Goal: Information Seeking & Learning: Learn about a topic

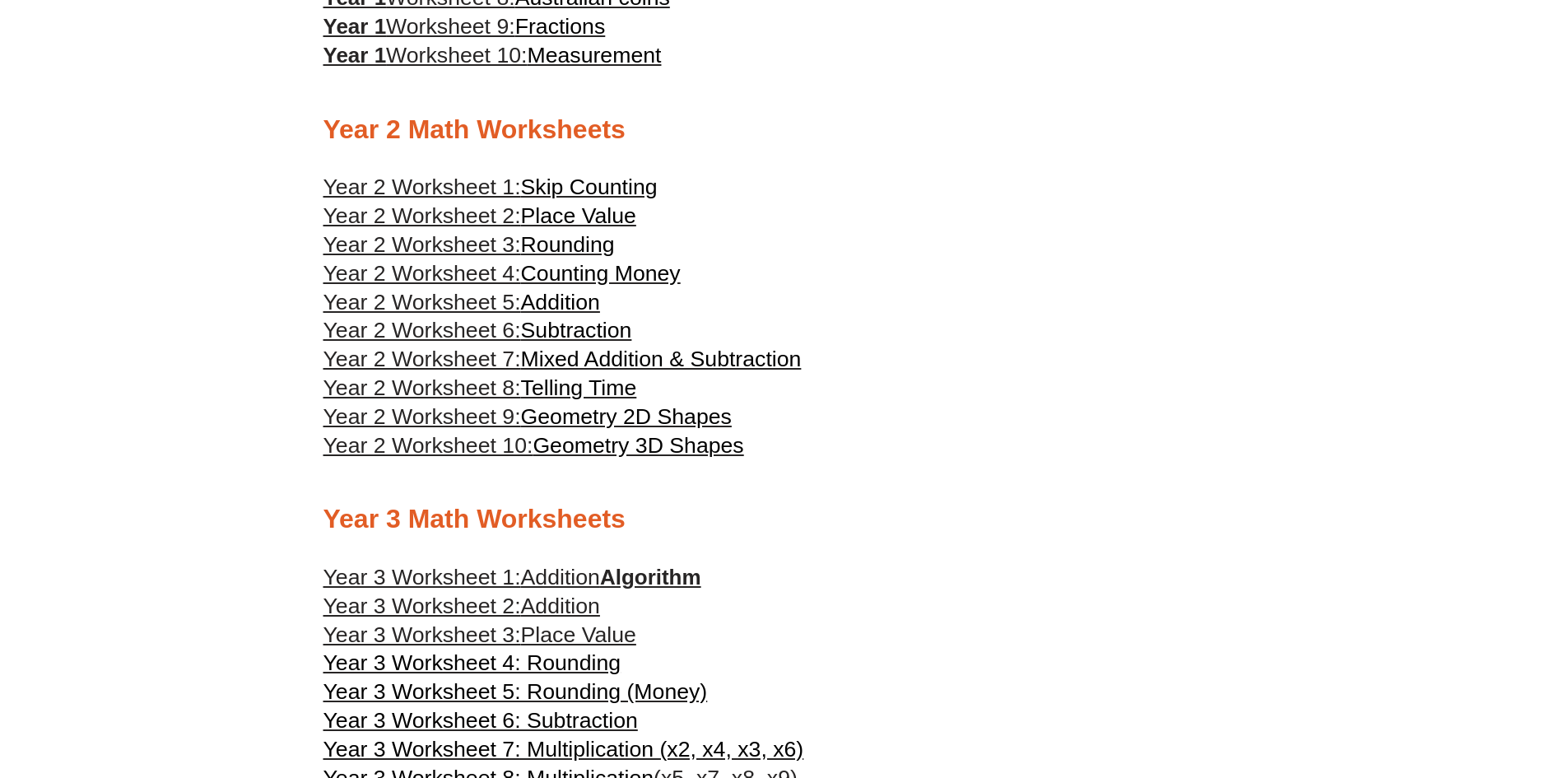
scroll to position [1476, 0]
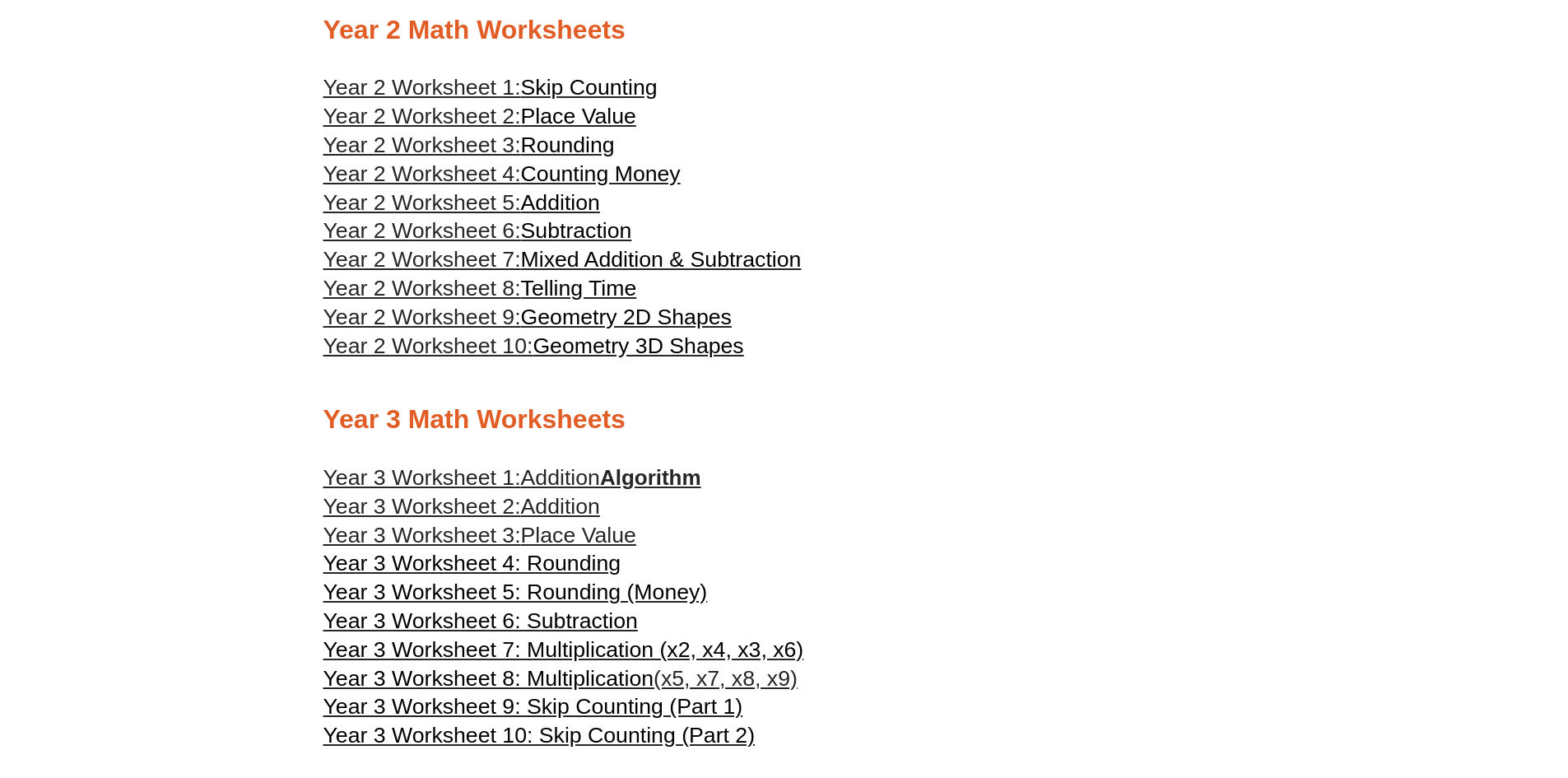
click at [559, 531] on span "Place Value" at bounding box center [579, 535] width 115 height 24
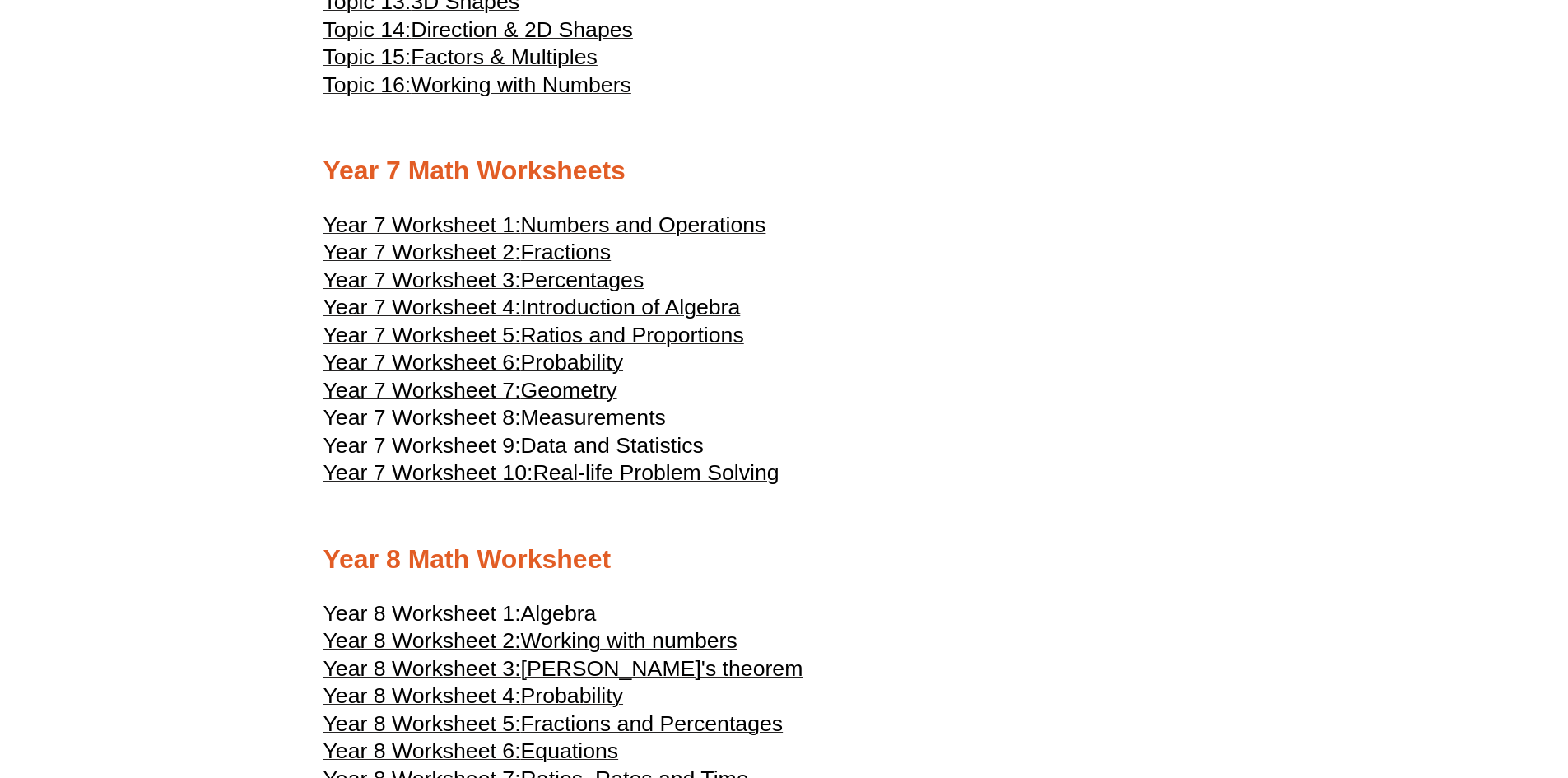
scroll to position [4029, 0]
click at [702, 223] on span "Numbers and Operations" at bounding box center [643, 224] width 246 height 24
click at [630, 220] on span "Numbers and Operations" at bounding box center [643, 224] width 246 height 24
click at [554, 248] on span "Fractions" at bounding box center [566, 251] width 91 height 24
click at [572, 268] on span "Percentages" at bounding box center [582, 279] width 123 height 24
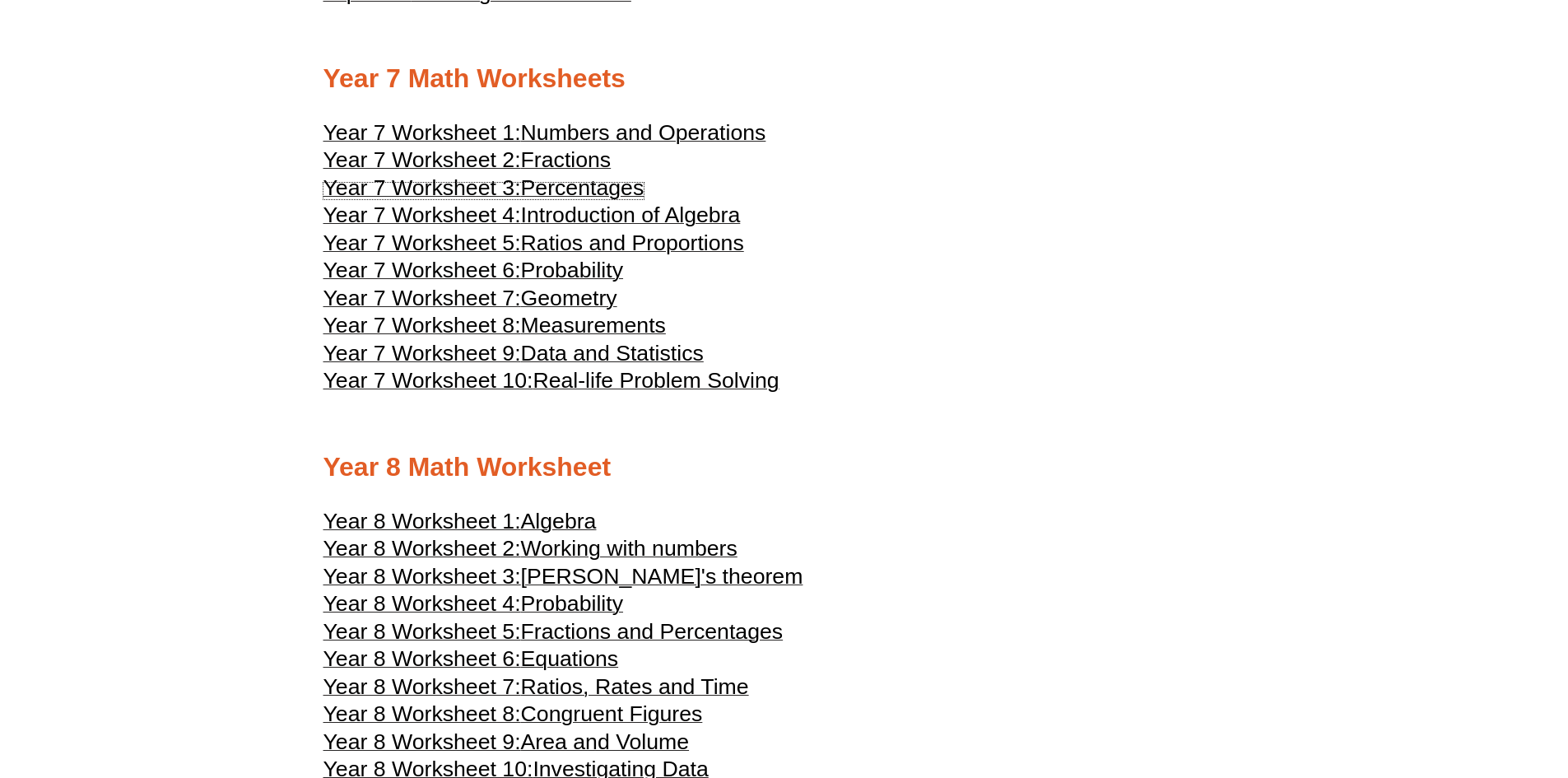
scroll to position [4276, 0]
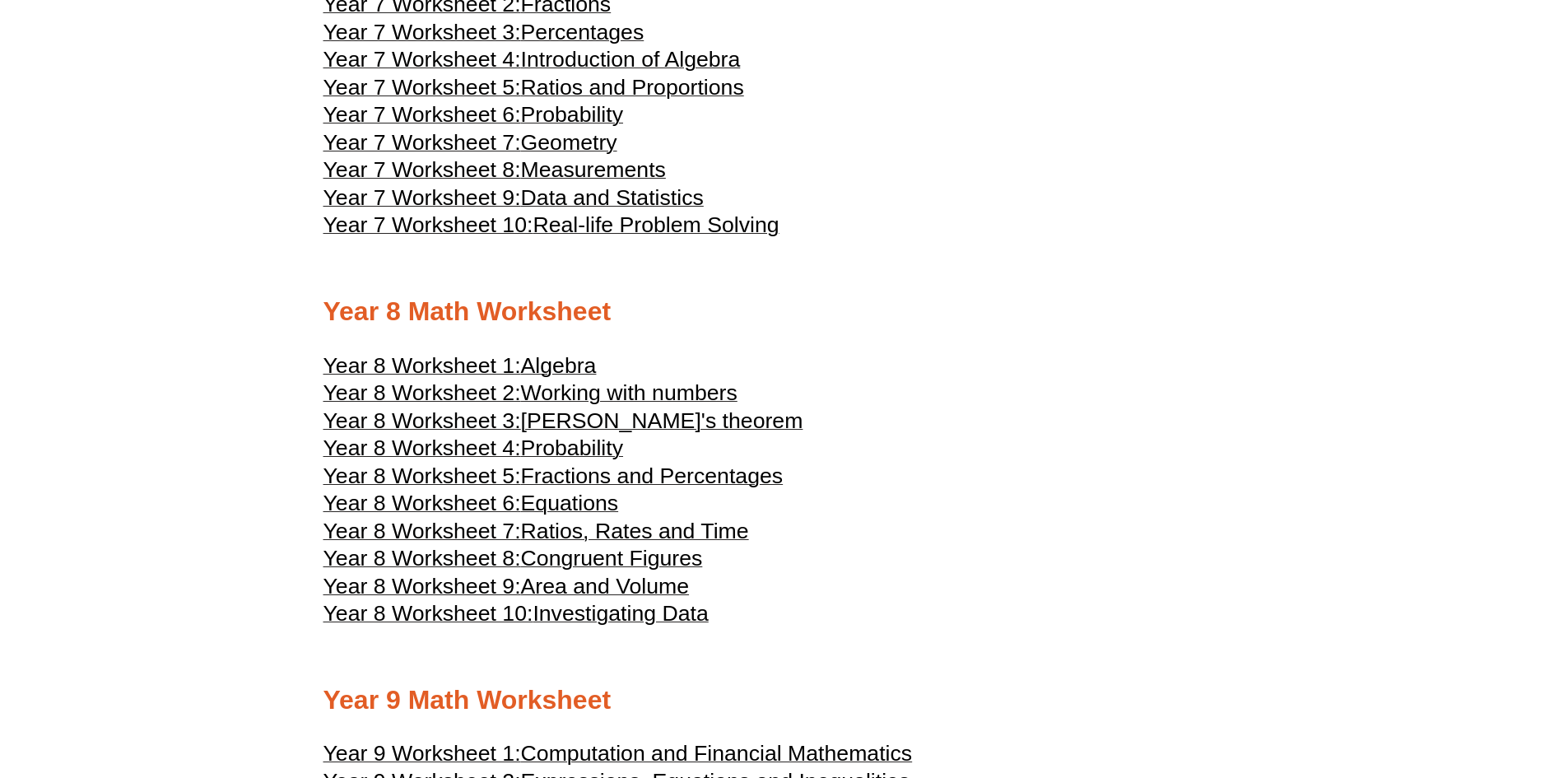
click at [636, 418] on span "[PERSON_NAME]'s theorem" at bounding box center [662, 420] width 282 height 24
click at [704, 395] on span "Working with numbers" at bounding box center [629, 392] width 217 height 24
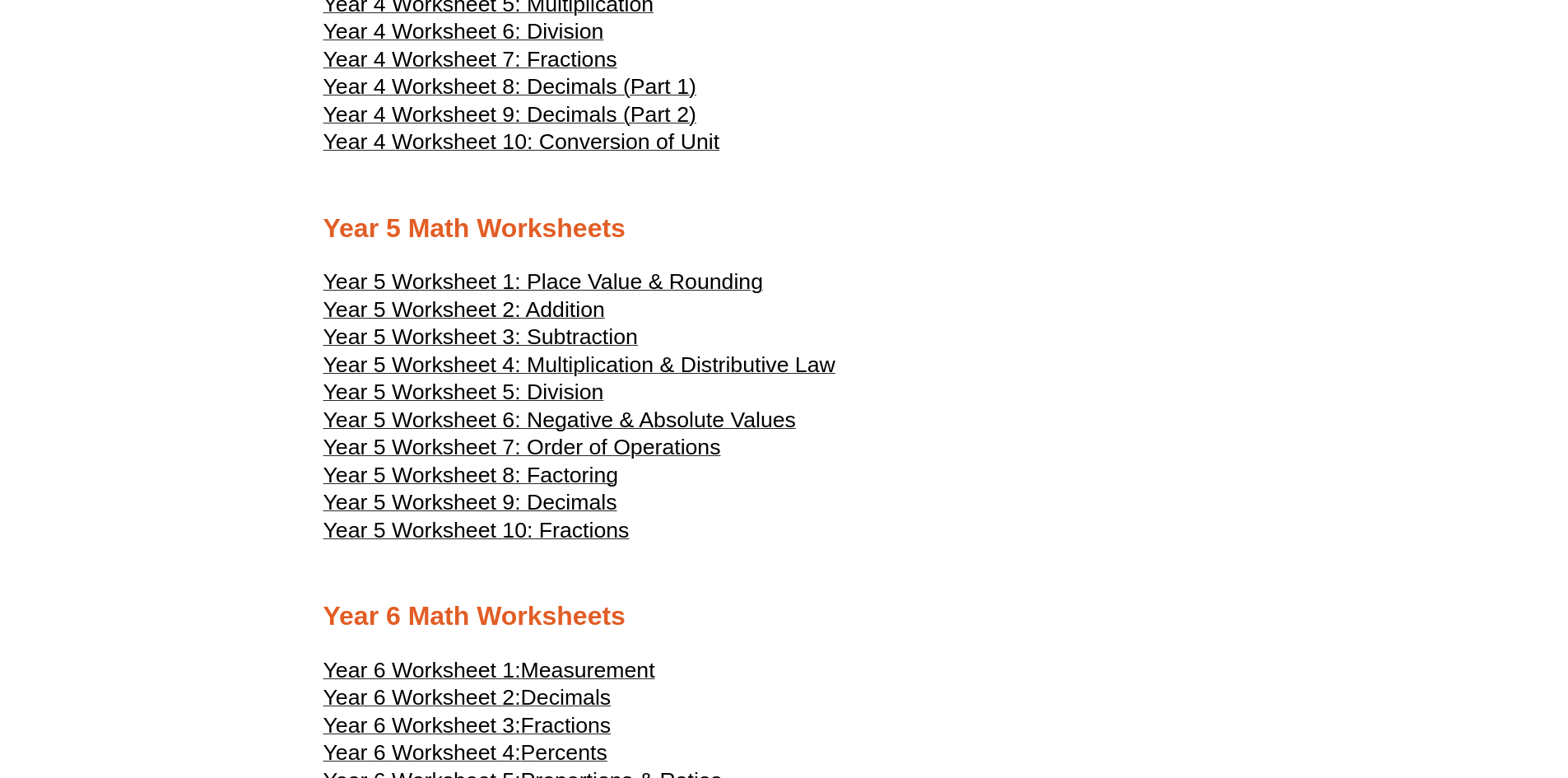
scroll to position [2464, 0]
click at [665, 418] on span "Year 5 Worksheet 6: Negative & Absolute Values" at bounding box center [559, 420] width 473 height 24
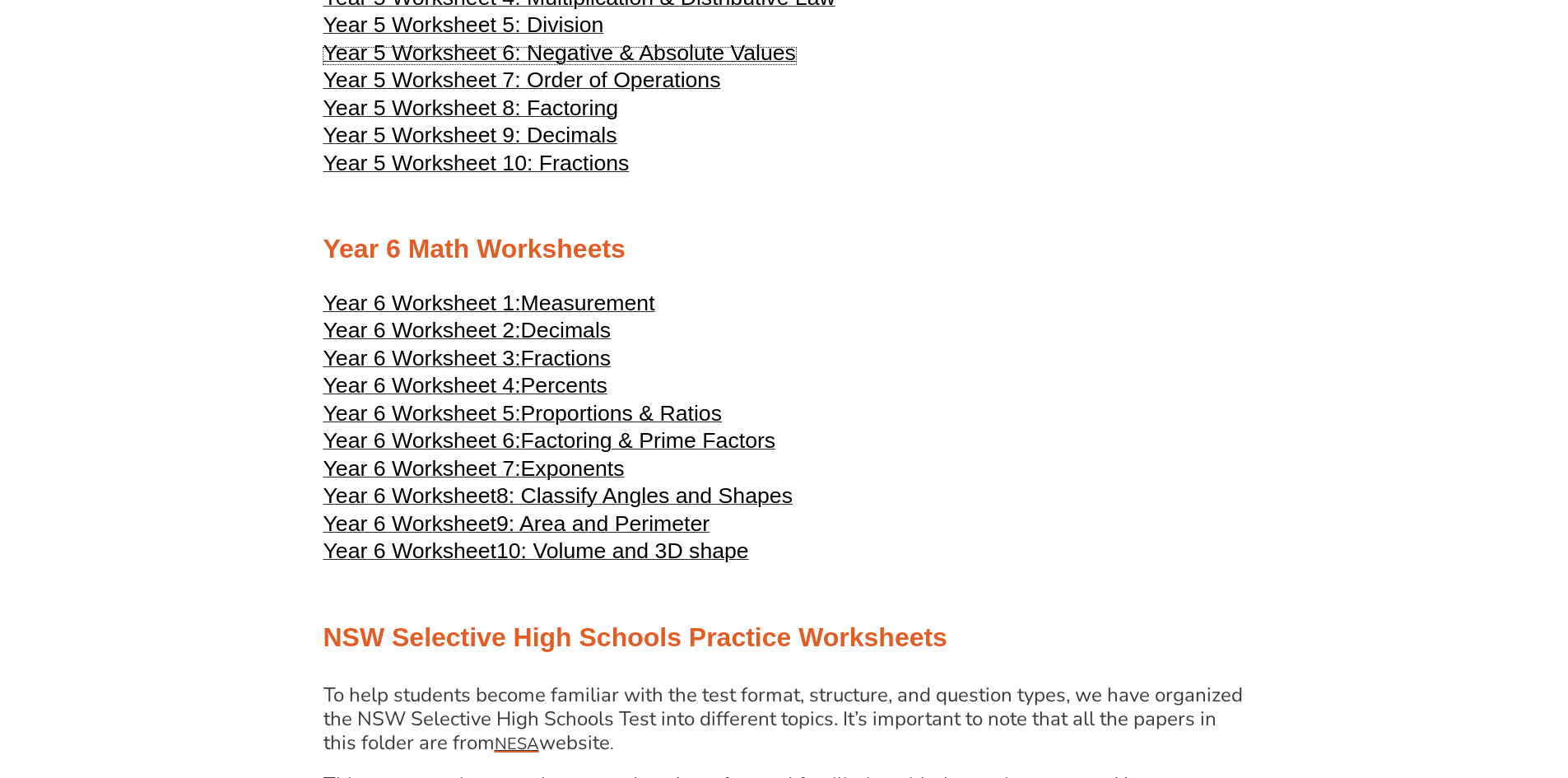
scroll to position [2958, 0]
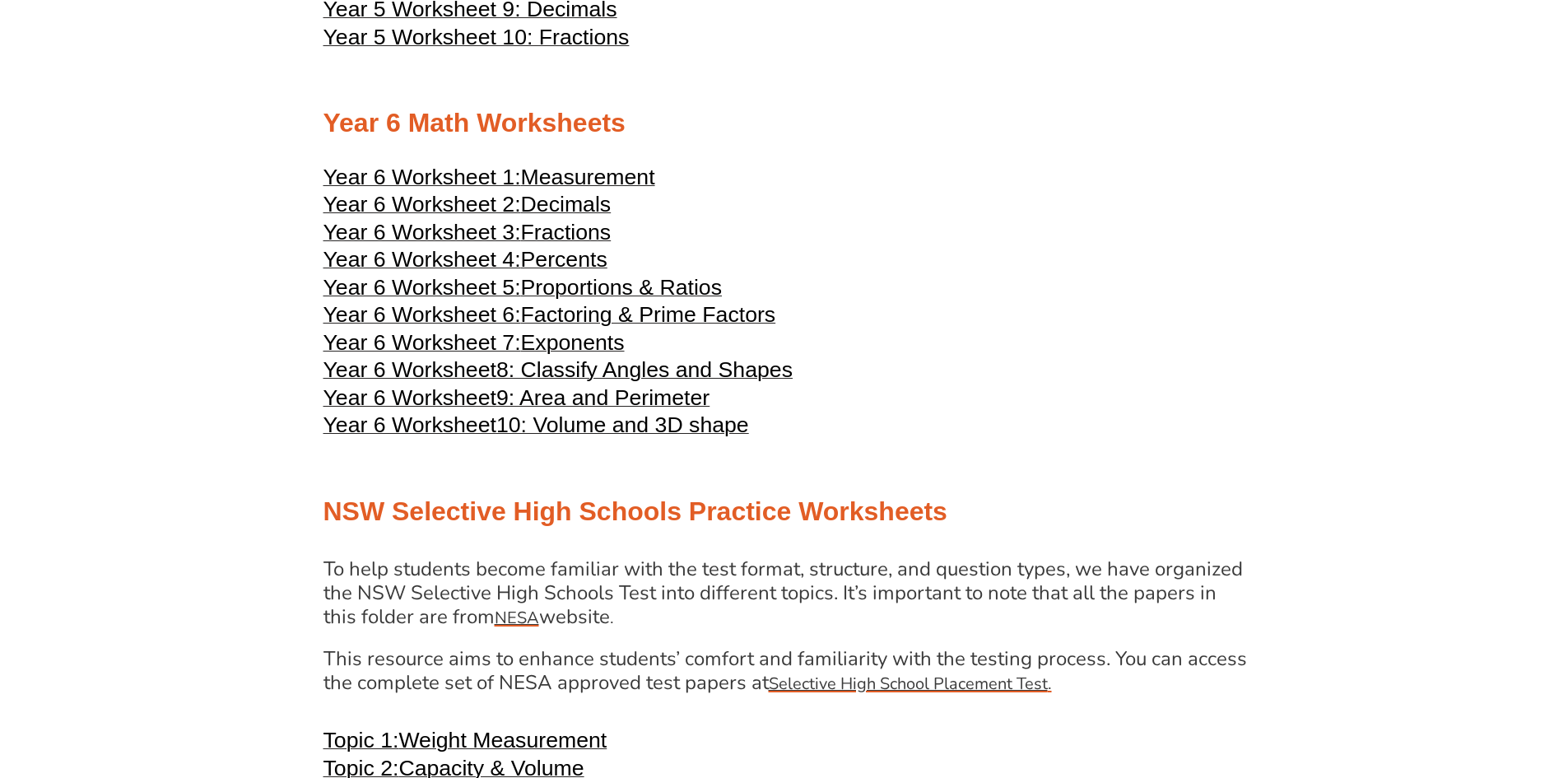
click at [630, 172] on span "Measurement" at bounding box center [588, 177] width 135 height 24
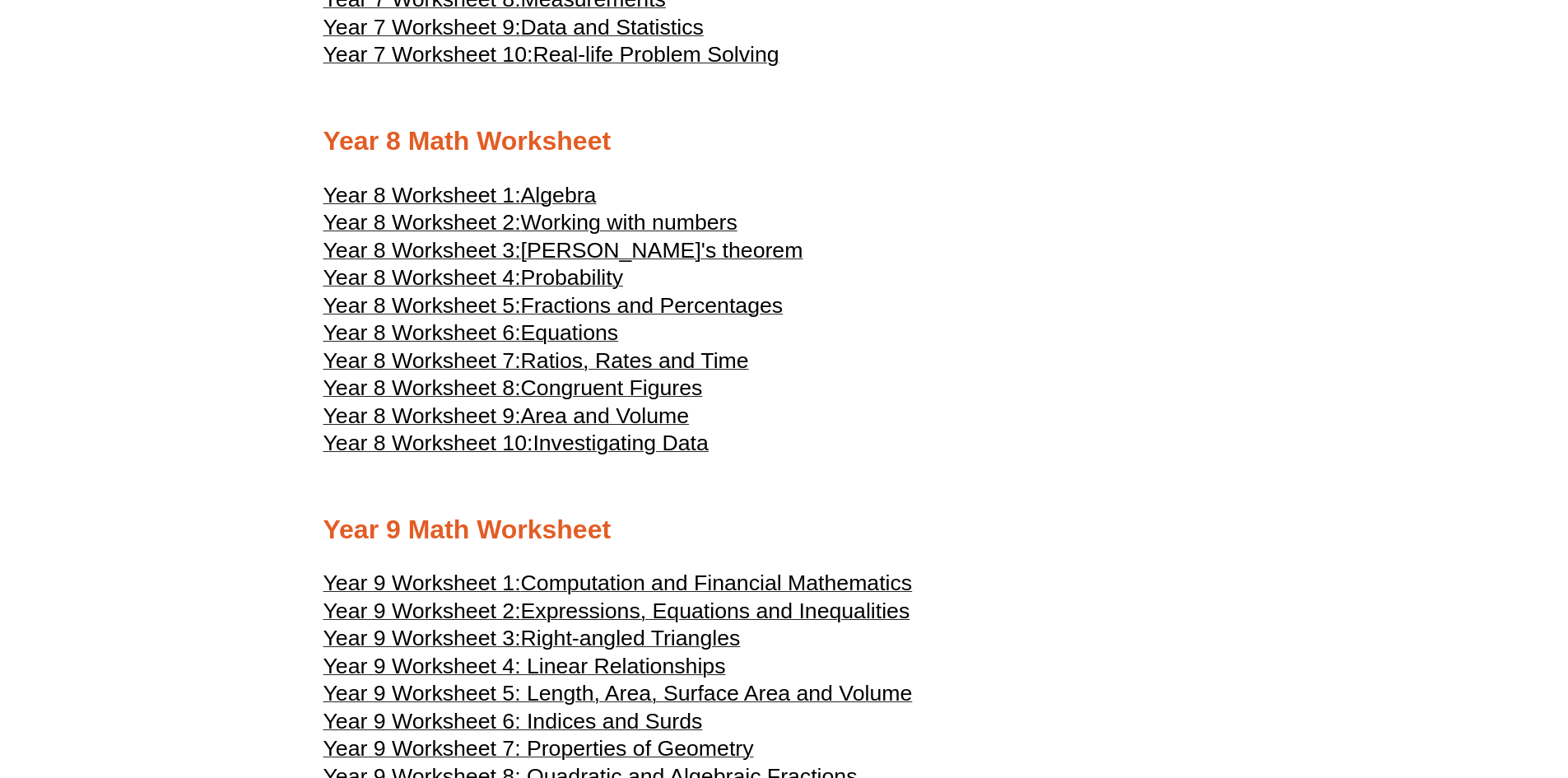
scroll to position [4441, 0]
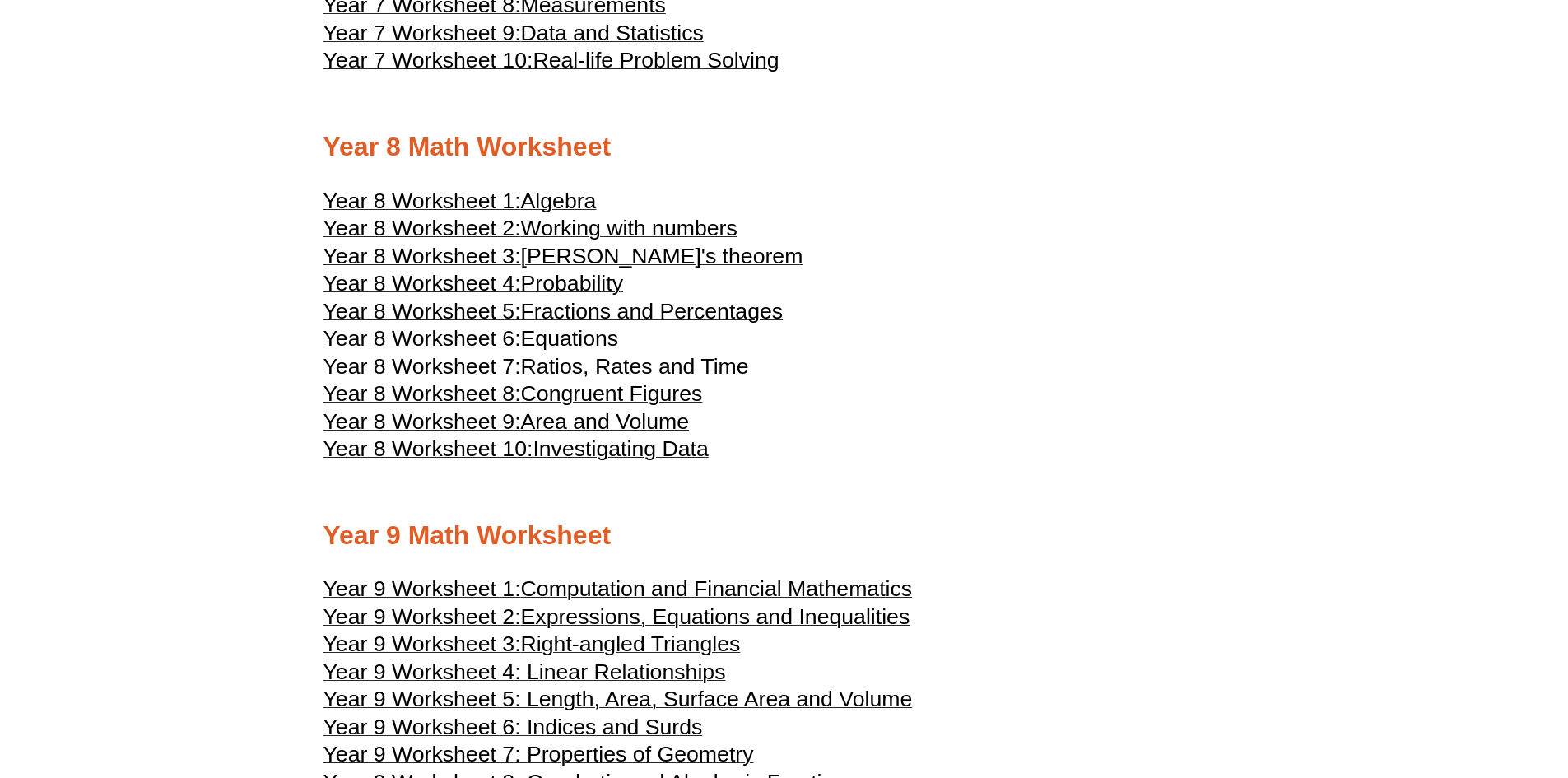
click at [560, 201] on span "Algebra" at bounding box center [559, 201] width 76 height 24
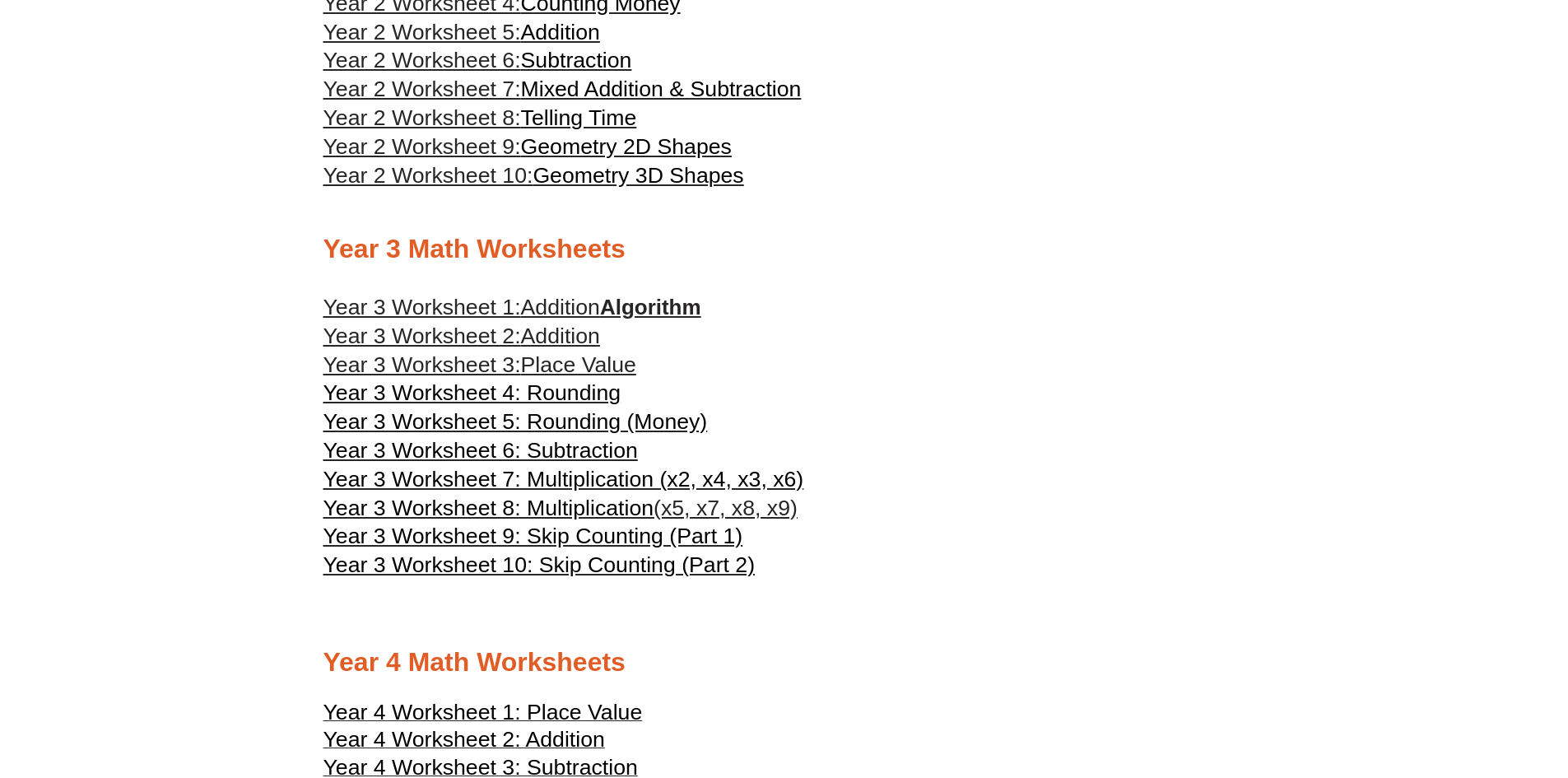
scroll to position [1641, 0]
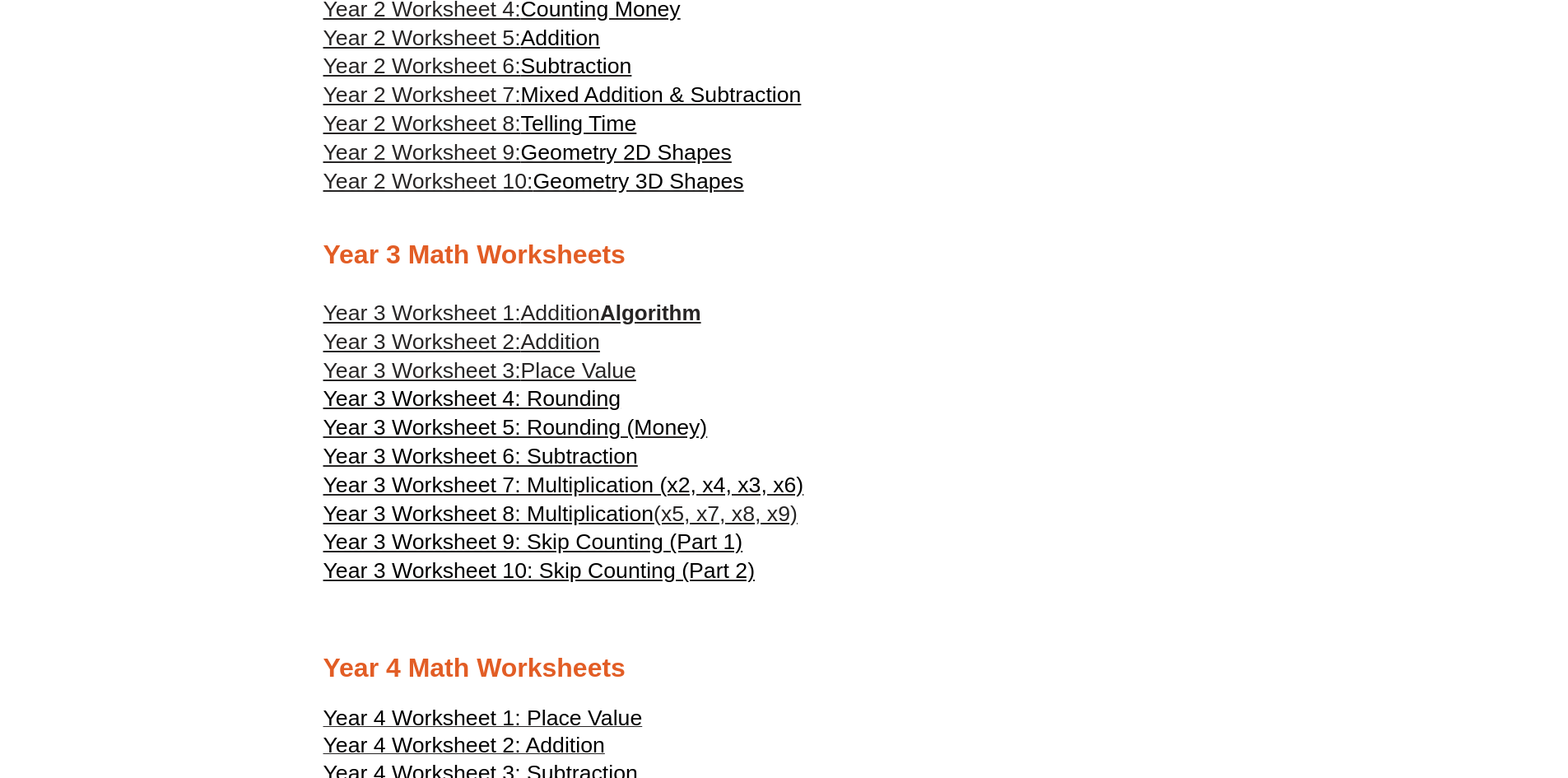
click at [592, 397] on span "Year 3 Worksheet 4: Rounding" at bounding box center [472, 399] width 298 height 24
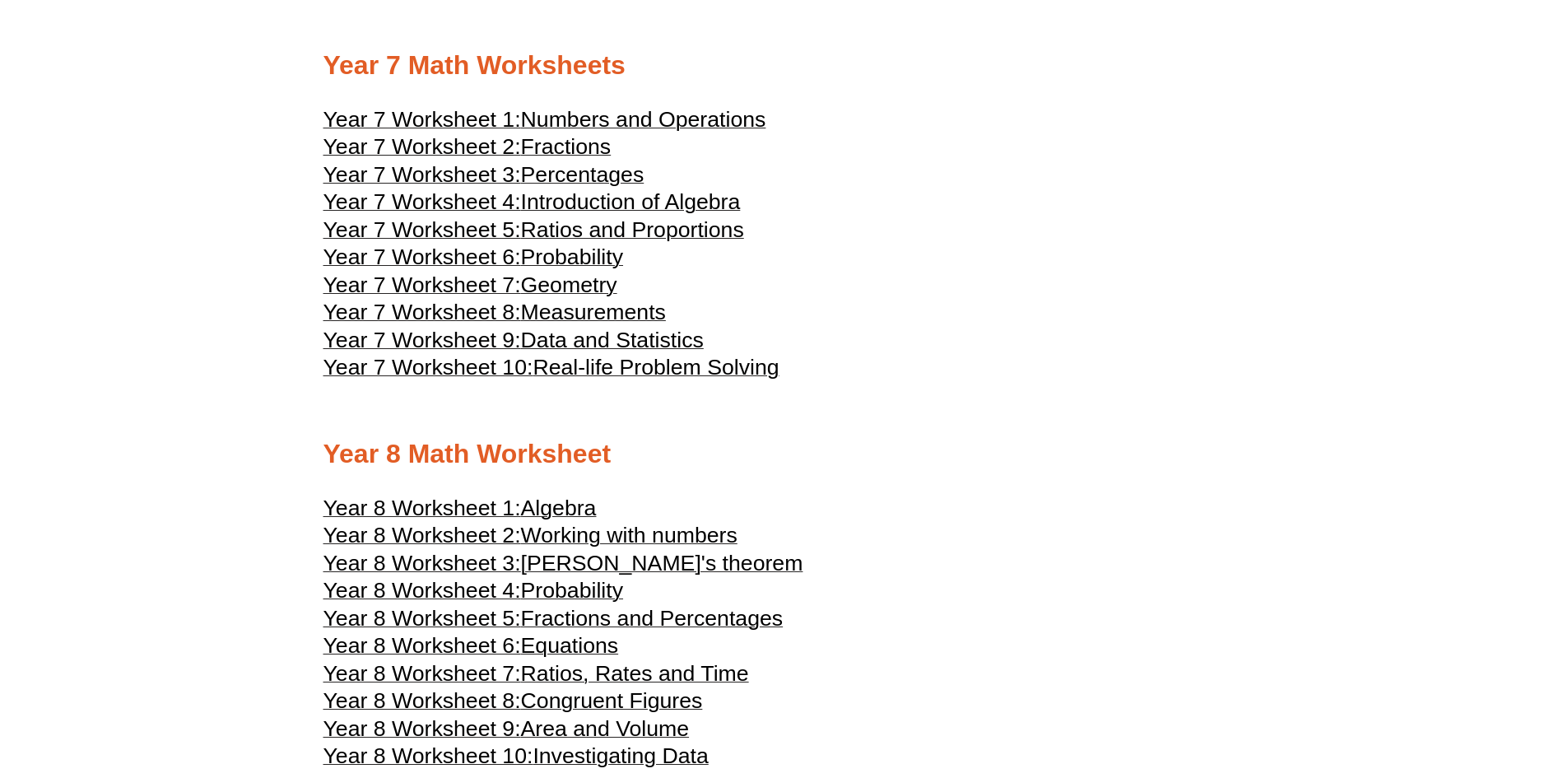
scroll to position [4276, 0]
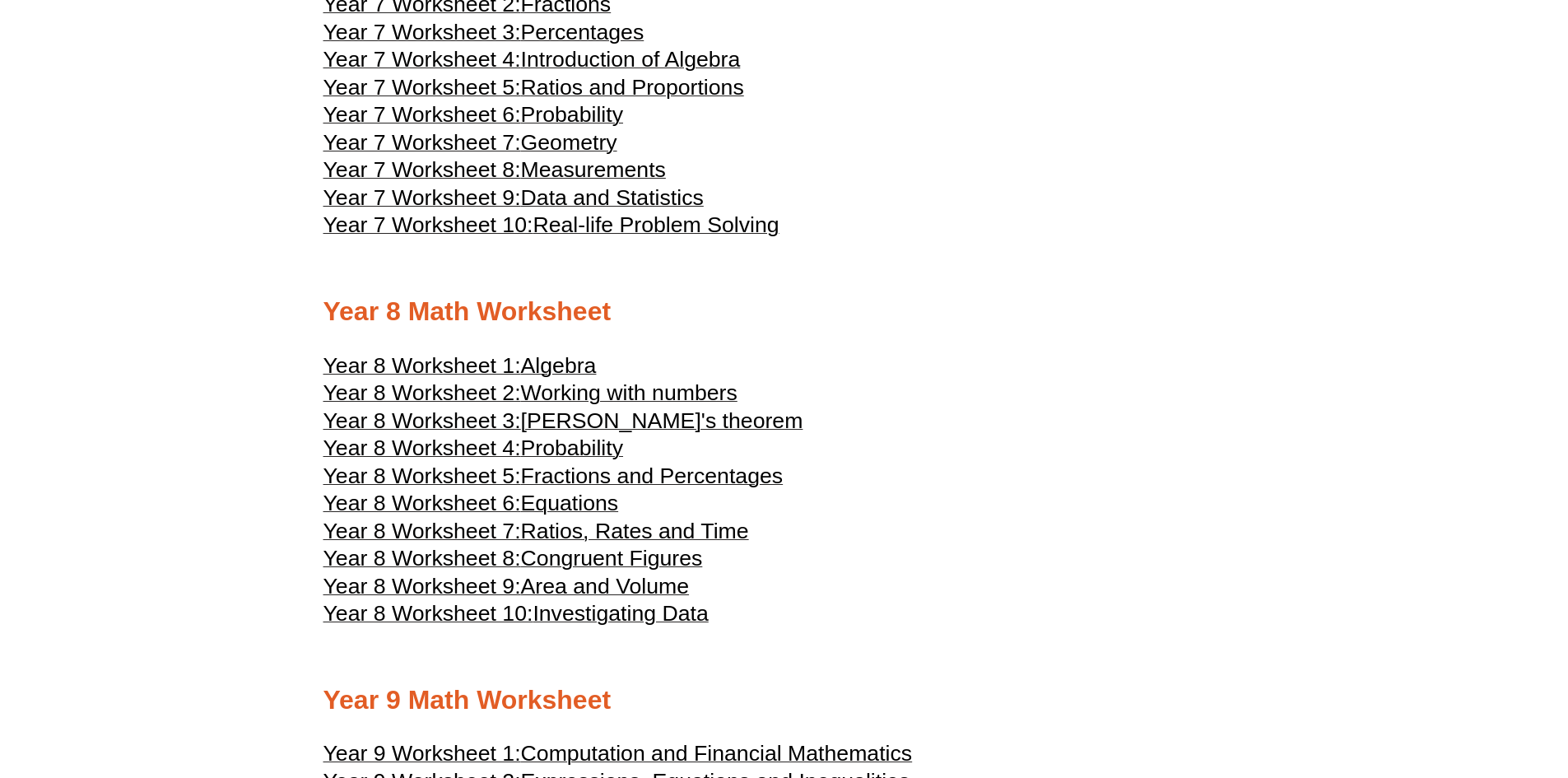
click at [651, 387] on span "Working with numbers" at bounding box center [629, 392] width 217 height 24
click at [662, 392] on span "Working with numbers" at bounding box center [629, 392] width 217 height 24
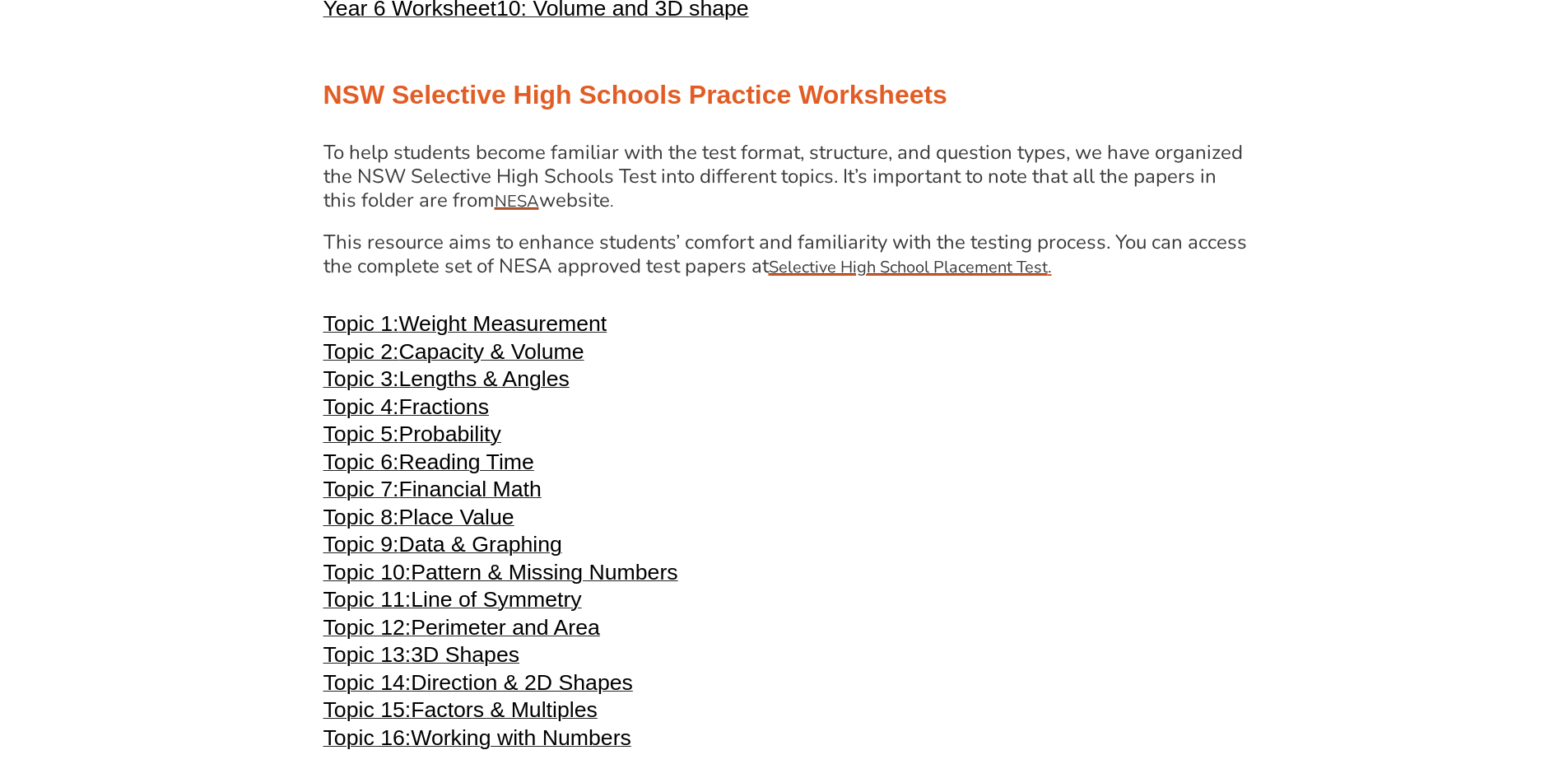
scroll to position [3288, 0]
